Goal: Obtain resource: Download file/media

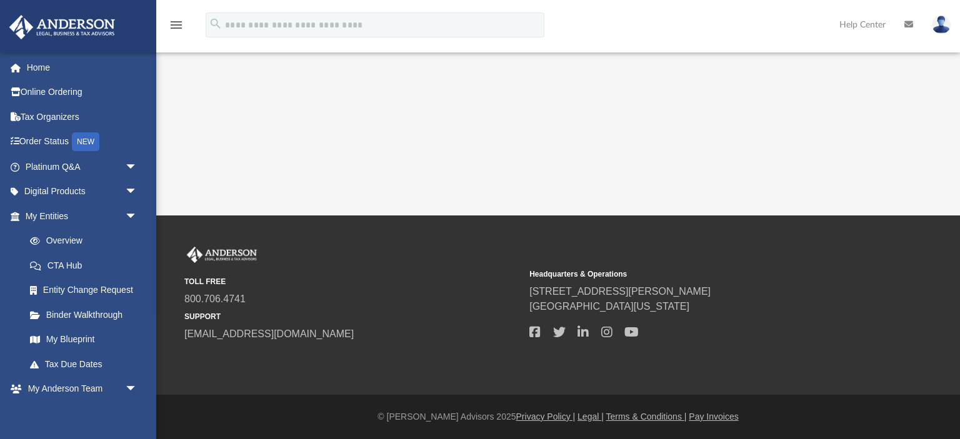
click at [345, 166] on div "App [EMAIL_ADDRESS][DOMAIN_NAME] Sign Out [EMAIL_ADDRESS][DOMAIN_NAME] Home Onl…" at bounding box center [480, 108] width 960 height 216
click at [41, 66] on link "Home" at bounding box center [82, 67] width 147 height 25
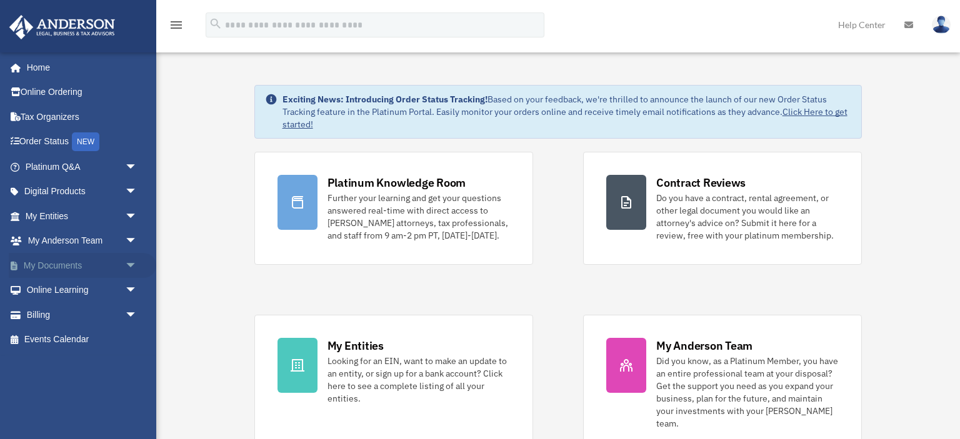
click at [52, 263] on link "My Documents arrow_drop_down" at bounding box center [82, 265] width 147 height 25
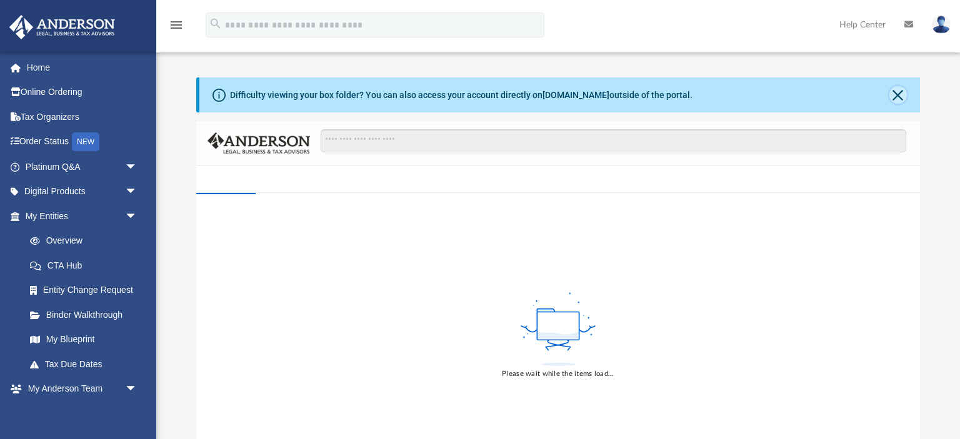
click at [899, 99] on button "Close" at bounding box center [897, 94] width 17 height 17
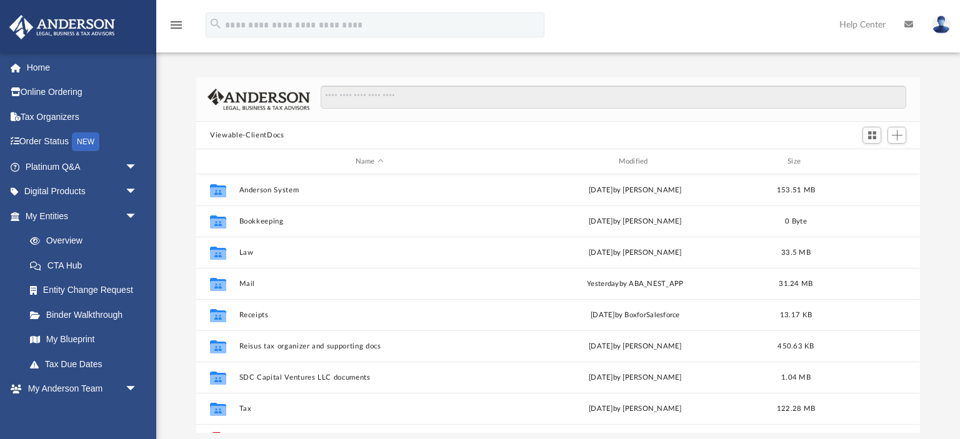
scroll to position [284, 722]
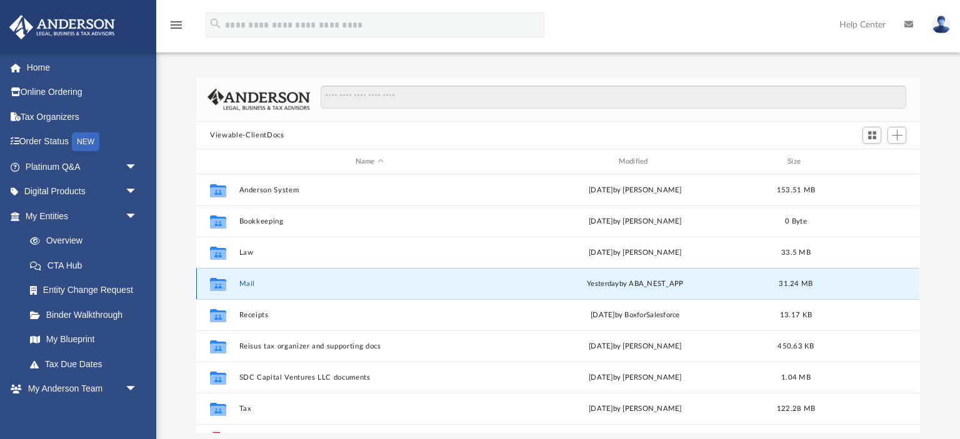
click at [242, 283] on button "Mail" at bounding box center [369, 284] width 261 height 8
click at [249, 282] on button "Mail" at bounding box center [369, 284] width 261 height 8
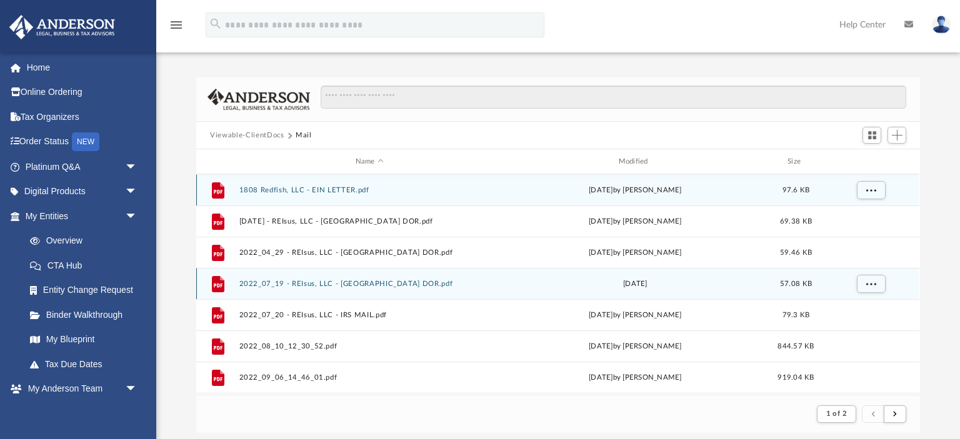
scroll to position [0, 0]
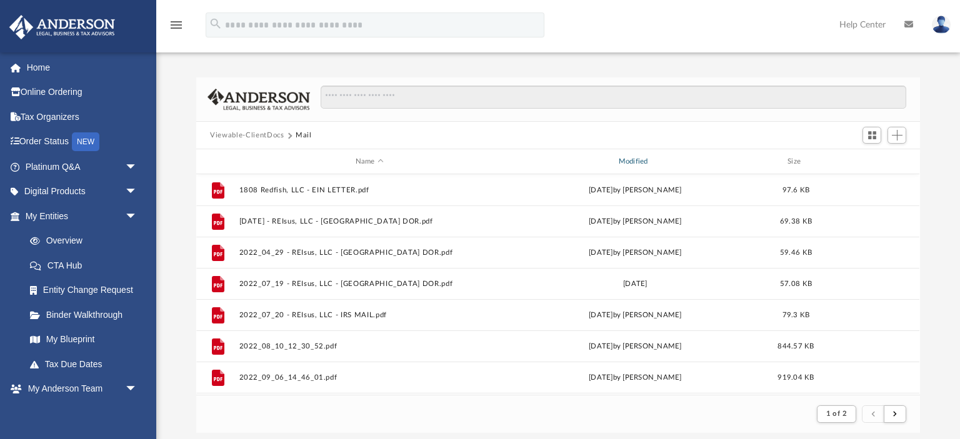
click at [638, 158] on div "Modified" at bounding box center [635, 161] width 261 height 11
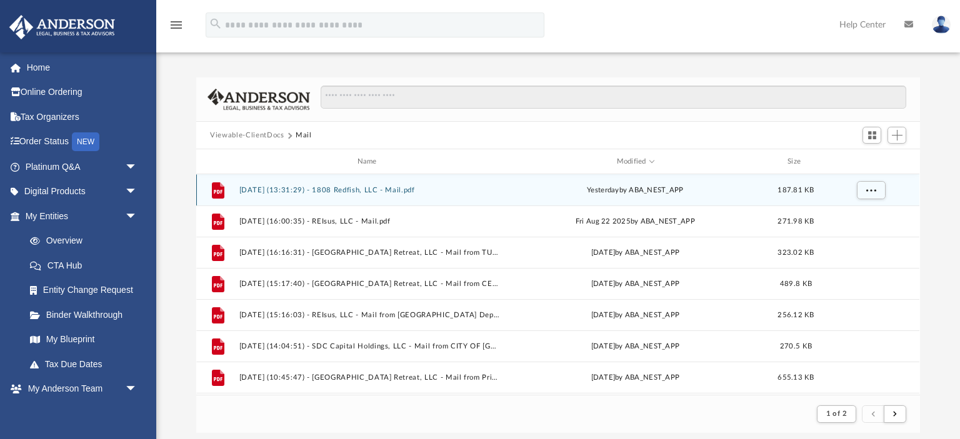
click at [341, 191] on button "2025.09.08 (13:31:29) - 1808 Redfish, LLC - Mail.pdf" at bounding box center [369, 190] width 261 height 8
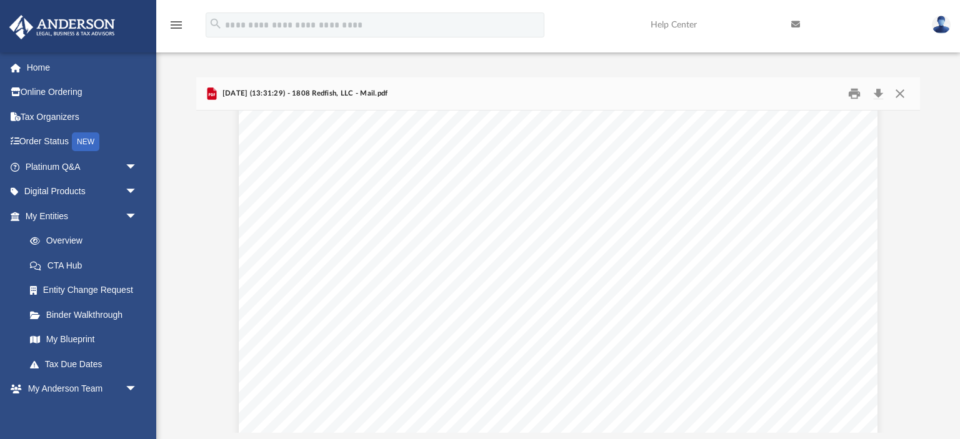
scroll to position [474, 0]
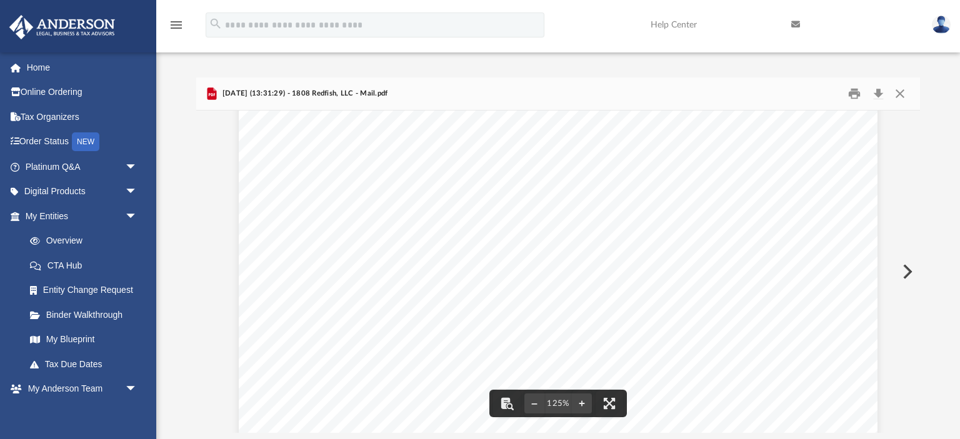
click at [558, 236] on div "Page 1" at bounding box center [558, 56] width 639 height 820
click at [592, 244] on div "Page 1" at bounding box center [558, 56] width 639 height 820
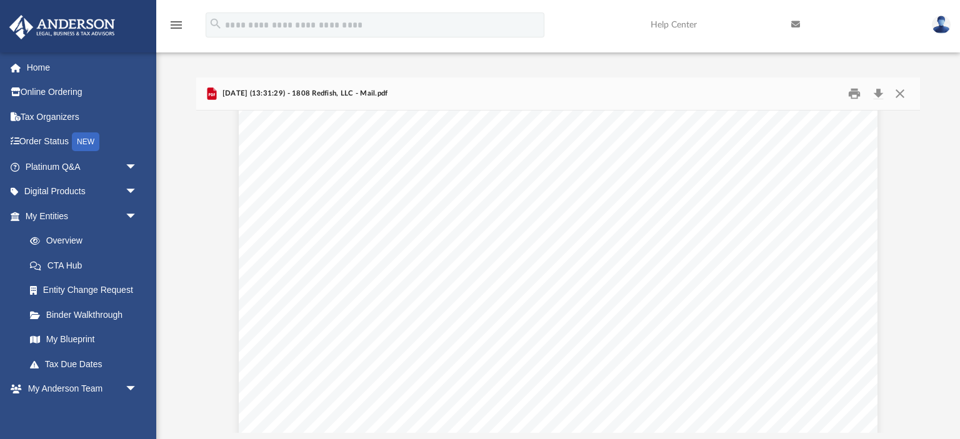
scroll to position [20, 0]
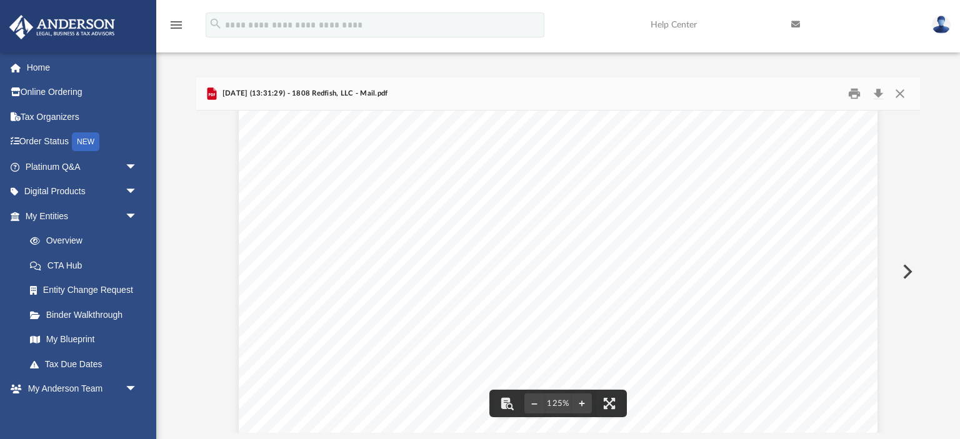
drag, startPoint x: 391, startPoint y: 356, endPoint x: 499, endPoint y: 357, distance: 107.5
